Goal: Task Accomplishment & Management: Manage account settings

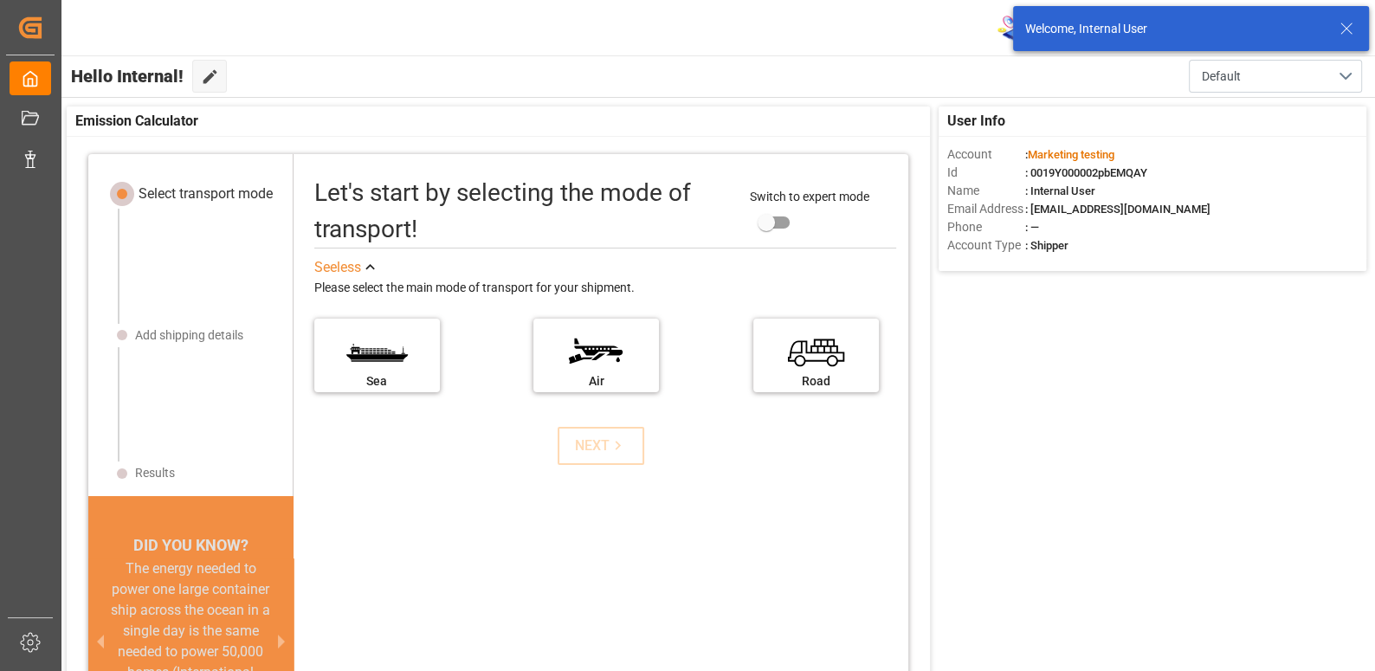
click at [1342, 30] on icon at bounding box center [1346, 28] width 21 height 21
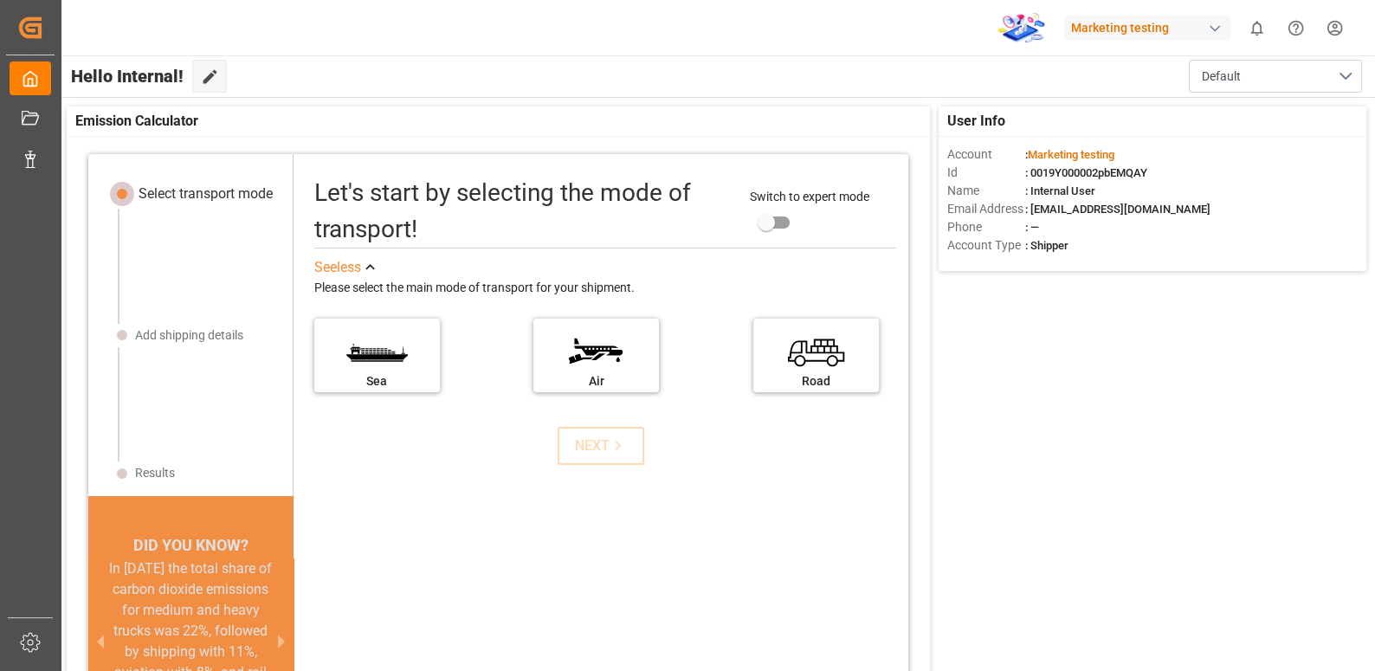
click at [1108, 17] on div "Marketing testing" at bounding box center [1147, 28] width 166 height 25
type input "t"
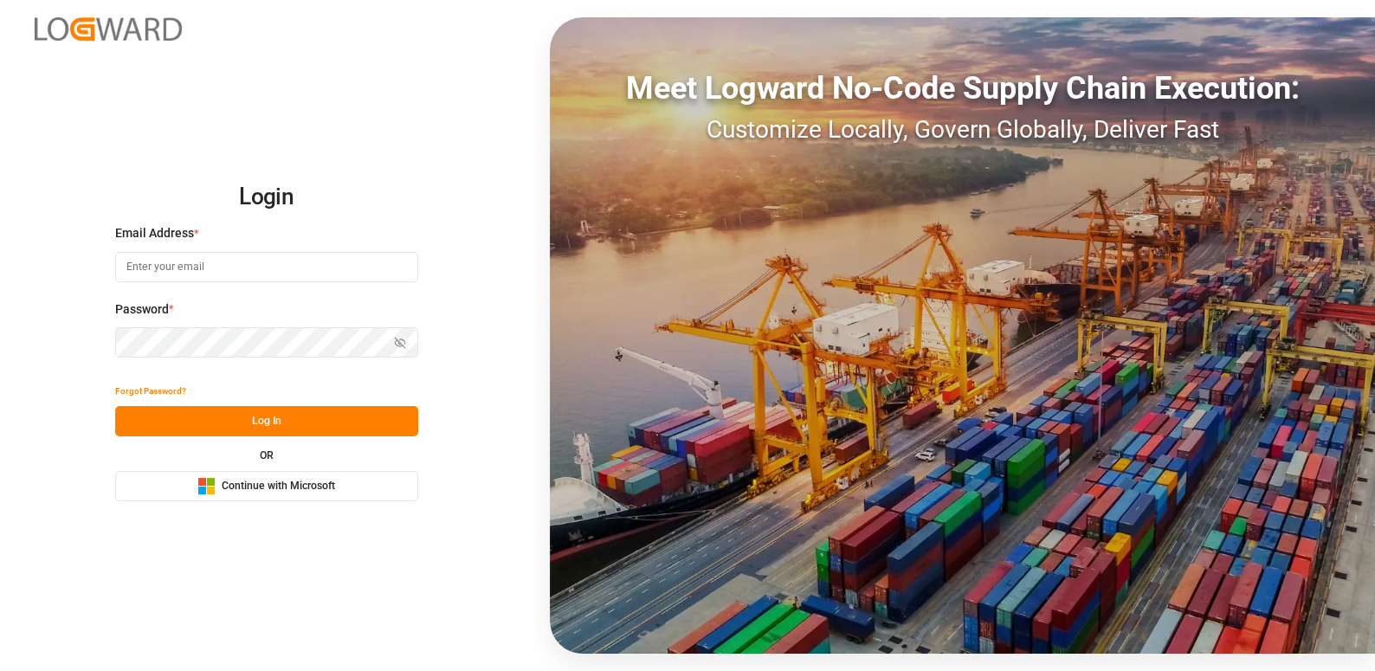
click at [216, 262] on input at bounding box center [266, 267] width 303 height 30
click at [164, 272] on input at bounding box center [266, 267] width 303 height 30
click at [153, 271] on input at bounding box center [266, 267] width 303 height 30
type input "anamika.sindhu@logward.com"
